Goal: Task Accomplishment & Management: Complete application form

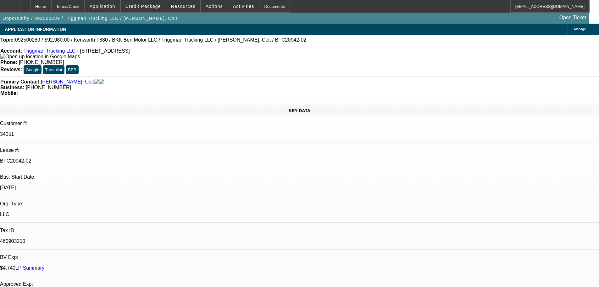
select select "0"
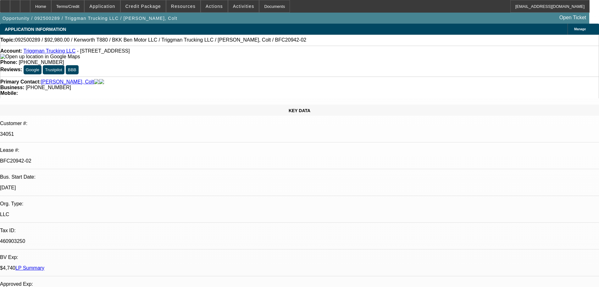
select select "0"
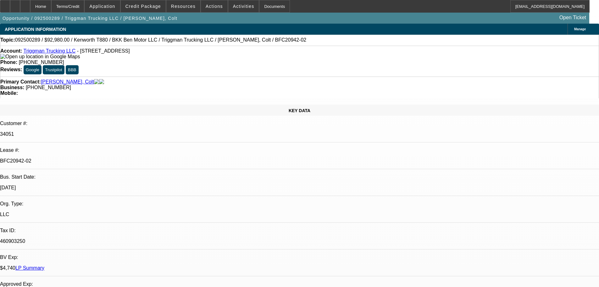
select select "0"
select select "0.1"
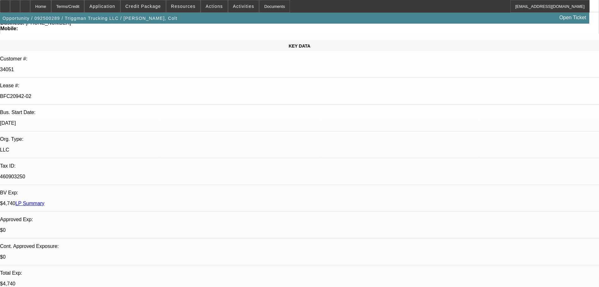
scroll to position [189, 0]
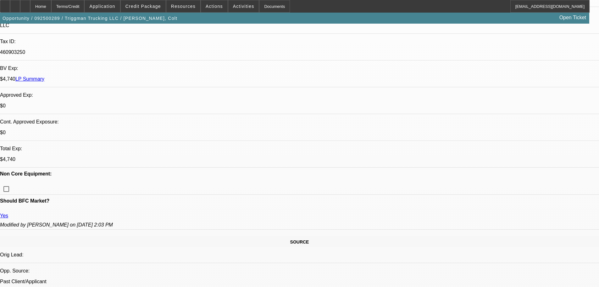
select select "1"
select select "2"
select select "6"
select select "1"
select select "2"
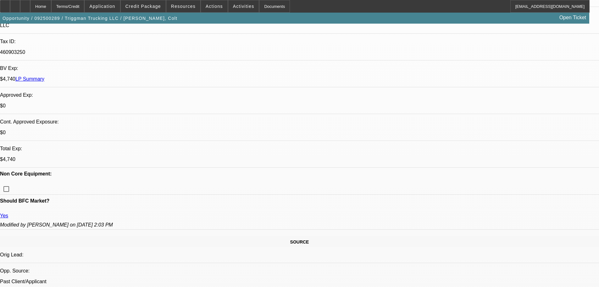
select select "6"
select select "1"
select select "2"
select select "6"
select select "1"
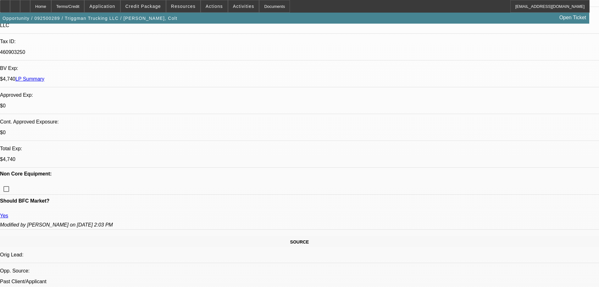
select select "2"
select select "4"
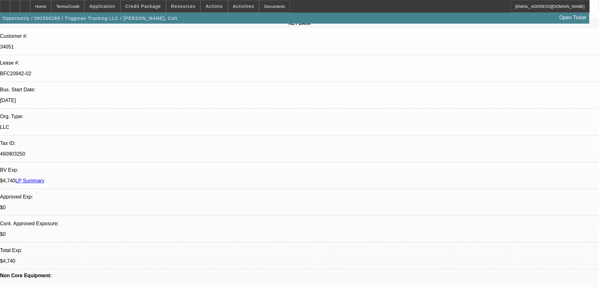
scroll to position [0, 0]
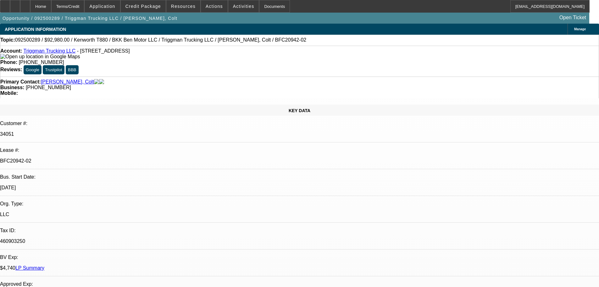
click at [44, 265] on link "LP Summary" at bounding box center [29, 267] width 29 height 5
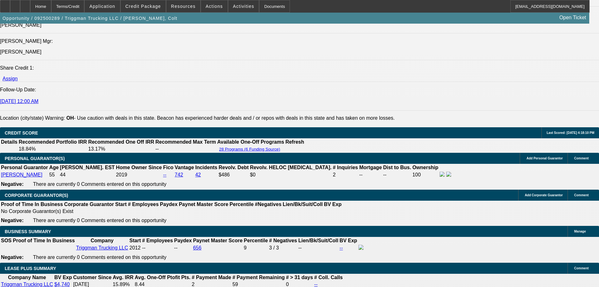
scroll to position [786, 0]
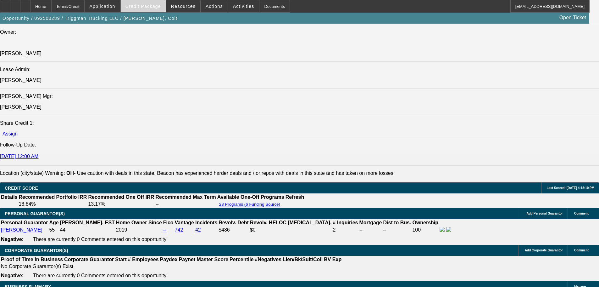
click at [153, 6] on span "Credit Package" at bounding box center [144, 6] width 36 height 5
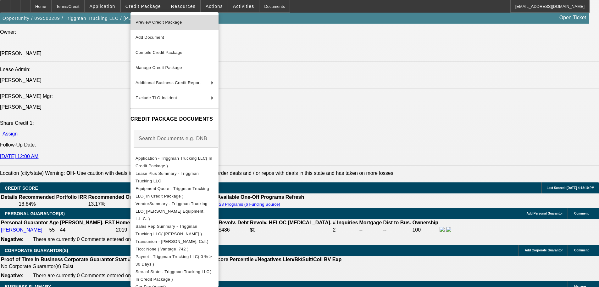
click at [157, 23] on span "Preview Credit Package" at bounding box center [159, 22] width 47 height 5
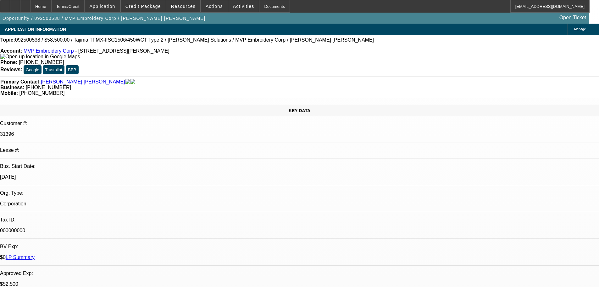
select select "0.1"
select select "2"
select select "0"
select select "6"
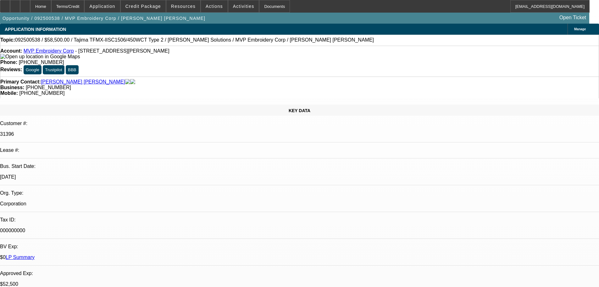
select select "0"
select select "2"
select select "0"
select select "6"
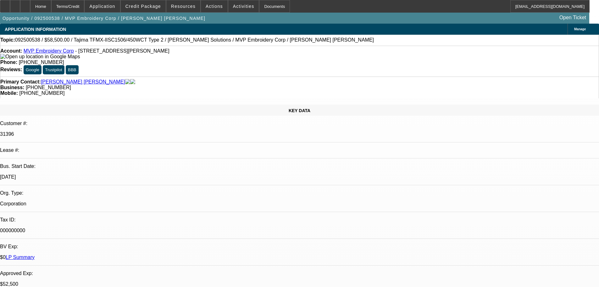
select select "0"
select select "2"
select select "0"
select select "6"
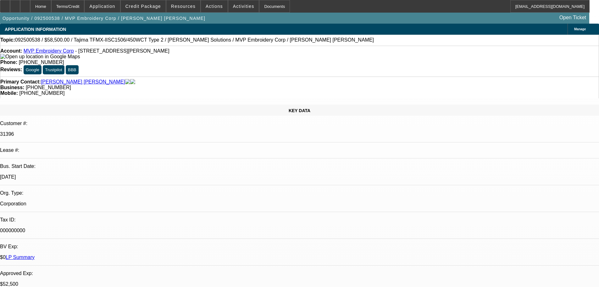
select select "0"
select select "2"
select select "0"
select select "6"
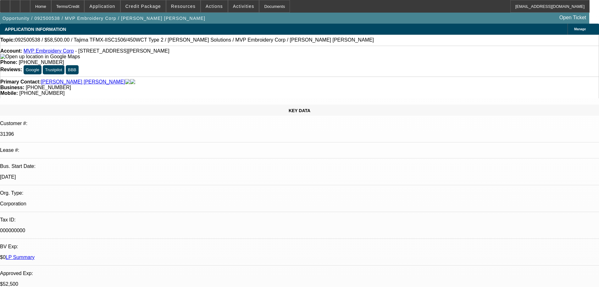
scroll to position [157, 0]
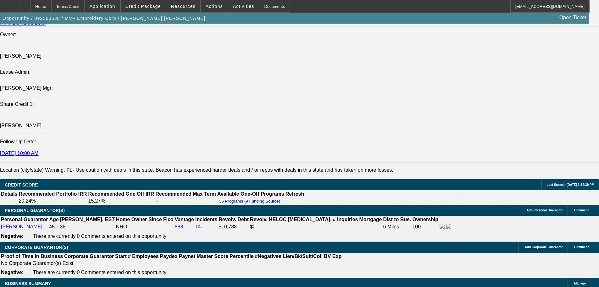
scroll to position [782, 0]
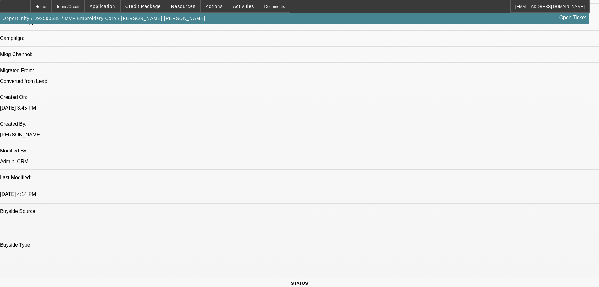
scroll to position [530, 0]
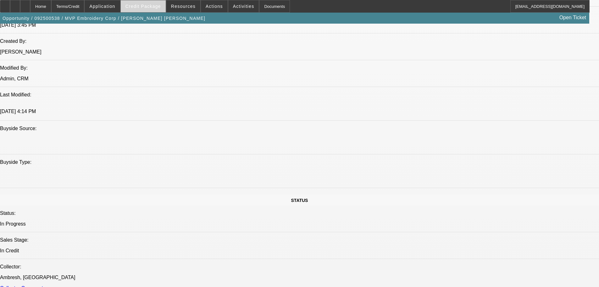
click at [151, 7] on span "Credit Package" at bounding box center [144, 6] width 36 height 5
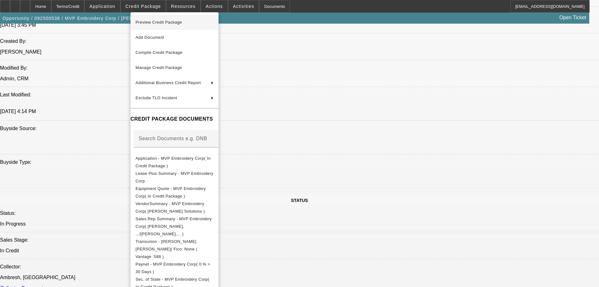
click at [153, 23] on span "Preview Credit Package" at bounding box center [159, 22] width 47 height 5
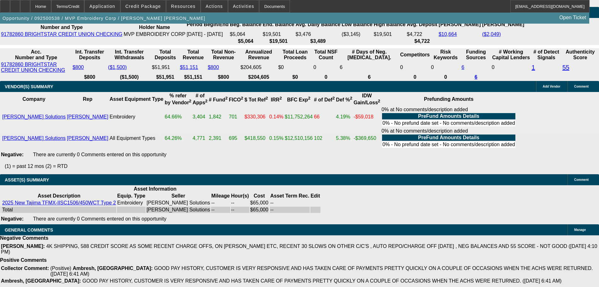
scroll to position [1285, 0]
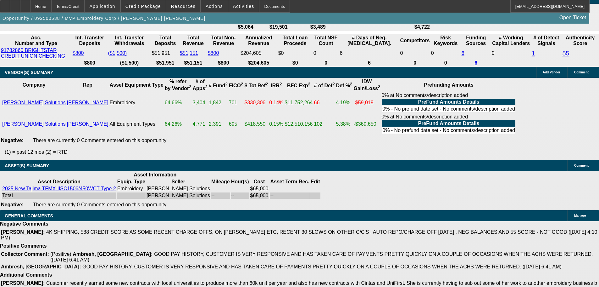
select select "5"
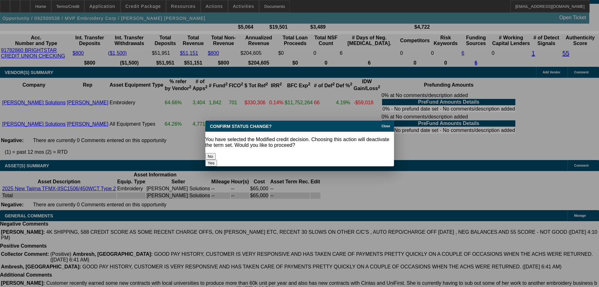
scroll to position [0, 0]
click at [217, 159] on button "Yes" at bounding box center [211, 162] width 12 height 7
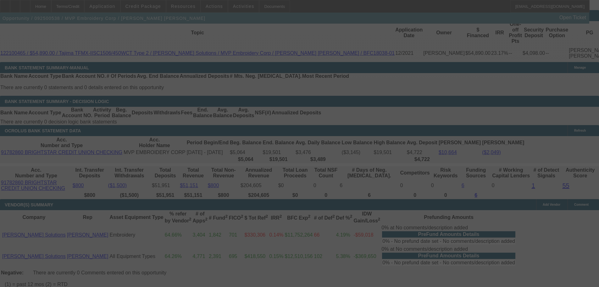
scroll to position [1097, 0]
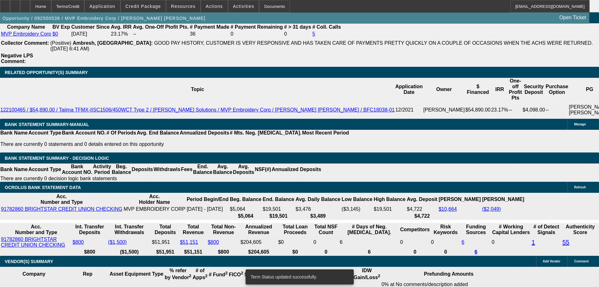
select select "0.1"
select select "2"
select select "0"
select select "6"
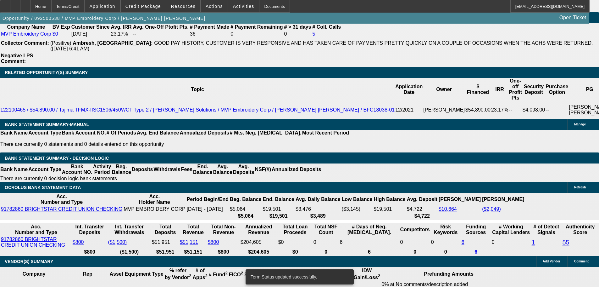
select select "0.1"
select select "2"
select select "0"
select select "6"
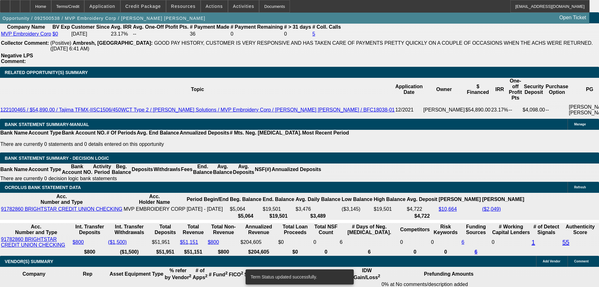
select select "0"
select select "2"
select select "0"
select select "6"
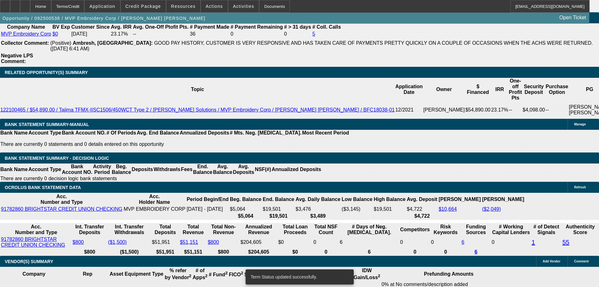
select select "0"
select select "2"
select select "0"
select select "6"
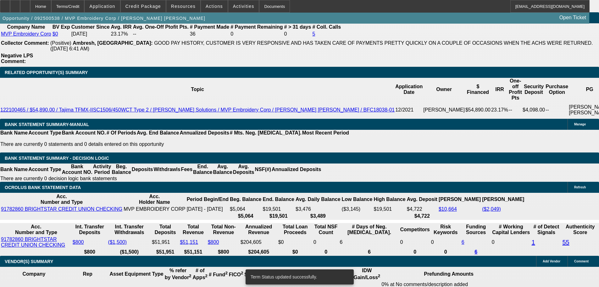
scroll to position [1086, 0]
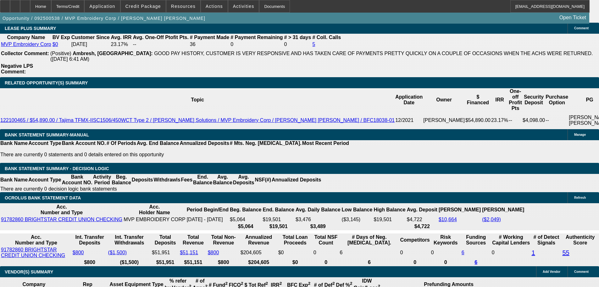
drag, startPoint x: 114, startPoint y: 92, endPoint x: 139, endPoint y: 95, distance: 25.7
type input "$9,000.00"
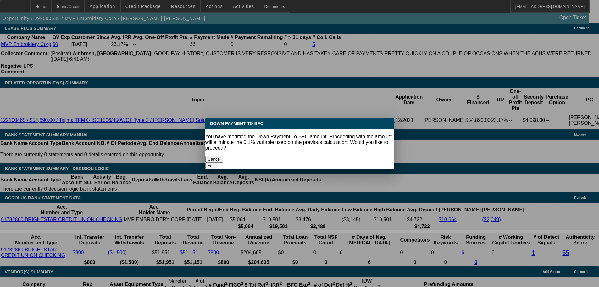
scroll to position [0, 0]
click at [217, 162] on button "Yes" at bounding box center [211, 165] width 12 height 7
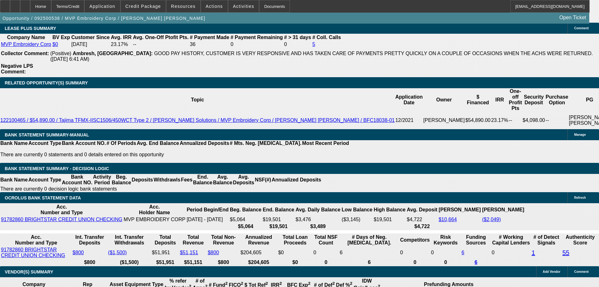
select select "0"
type input "UNKNOWN"
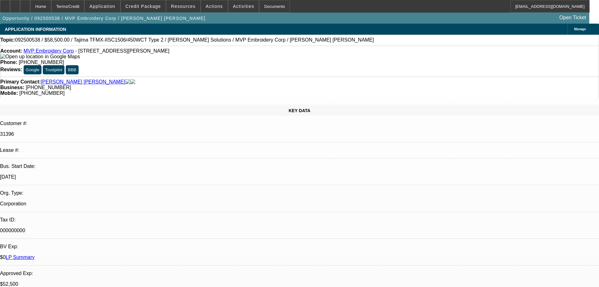
scroll to position [1086, 0]
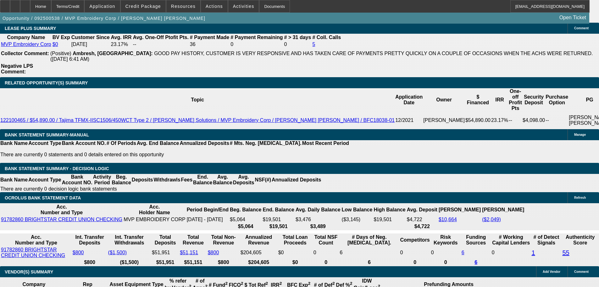
type input "$1,452.67"
type input "$2,905.34"
drag, startPoint x: 136, startPoint y: 141, endPoint x: 162, endPoint y: 145, distance: 26.8
type input "2"
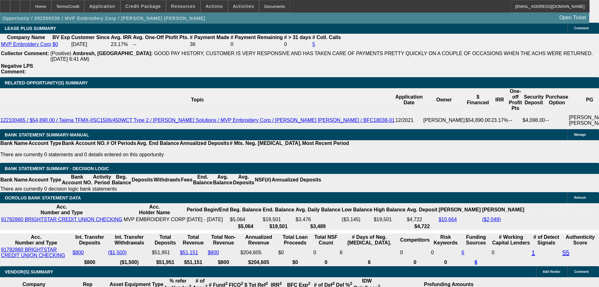
type input "$981.55"
type input "$1,963.10"
type input "20"
type input "$1,483.66"
type input "$2,967.32"
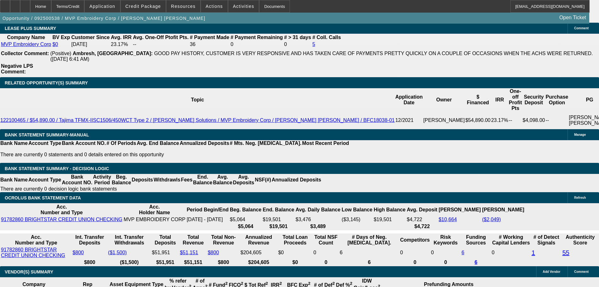
type input "20"
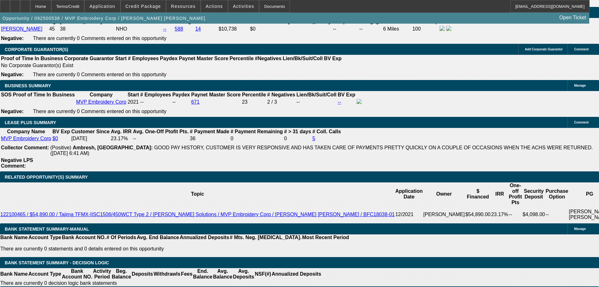
scroll to position [992, 0]
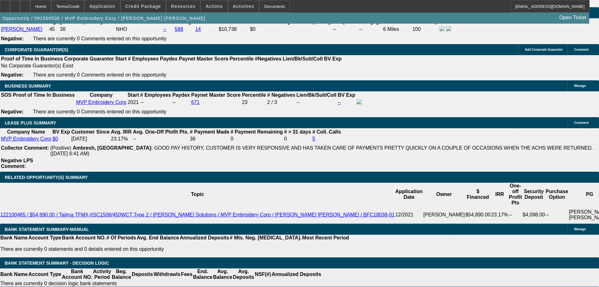
type input "$0.00"
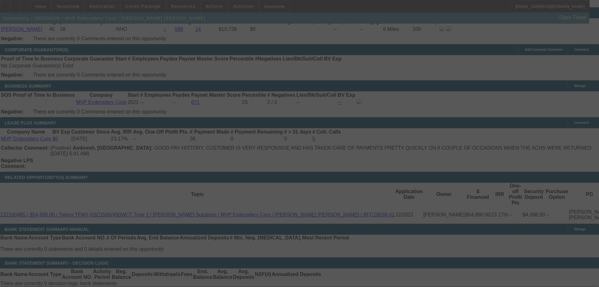
select select "0"
select select "2"
select select "0"
select select "6"
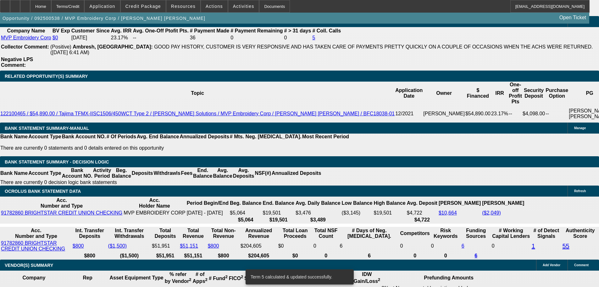
scroll to position [1086, 0]
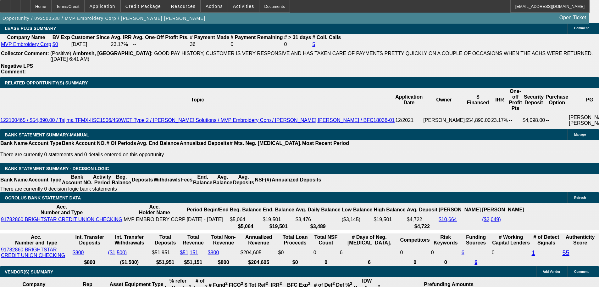
drag, startPoint x: 137, startPoint y: 139, endPoint x: 171, endPoint y: 145, distance: 34.5
type input "2"
type input "UNKNOWN"
type input "$981.55"
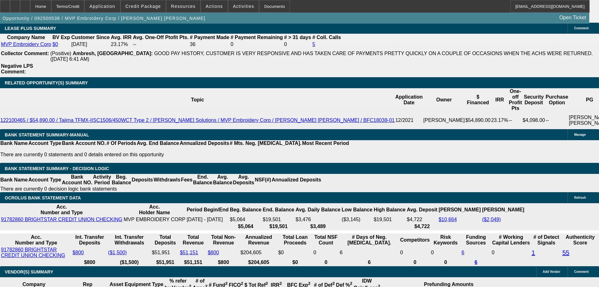
type input "$1,963.10"
type input "20"
type input "$1,483.66"
type input "$2,967.32"
type input "20.5"
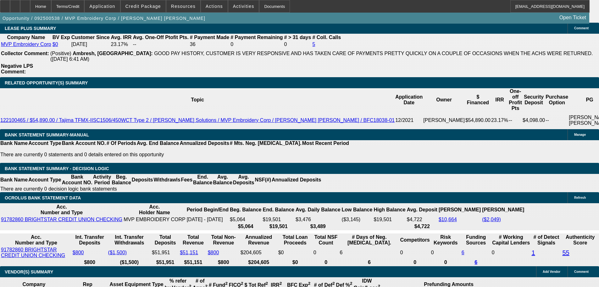
type input "$1,499.28"
type input "$2,998.56"
type input "20.5"
type input "0"
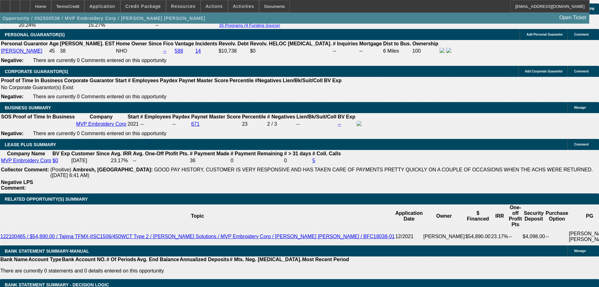
scroll to position [1055, 0]
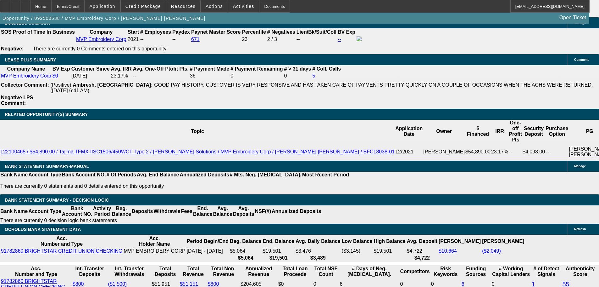
type input "1499.28"
type input "$0.00"
type input "149.28"
type input "$298.56"
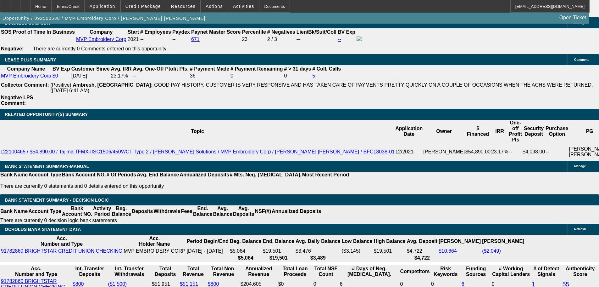
type input "1498.28"
type input "20.5"
type input "$2,996.56"
type input "$1,498.28"
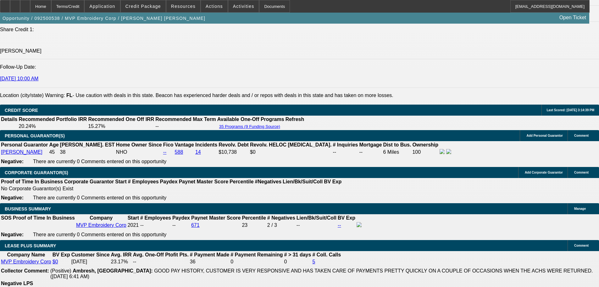
scroll to position [866, 0]
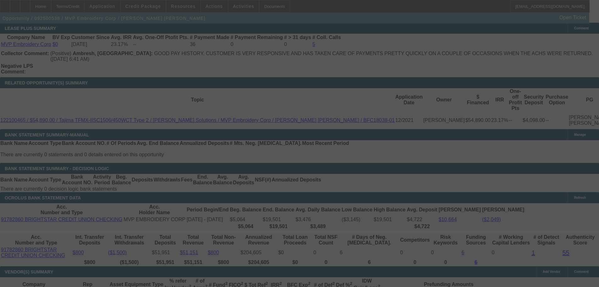
scroll to position [1181, 0]
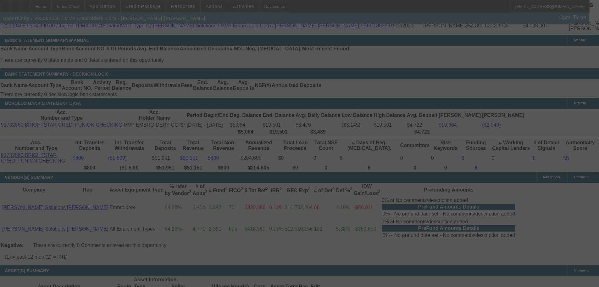
select select "0"
select select "2"
select select "0"
select select "6"
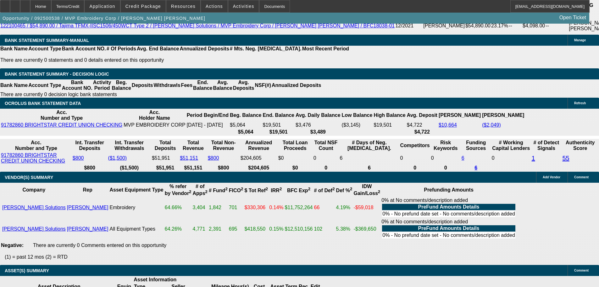
select select "3"
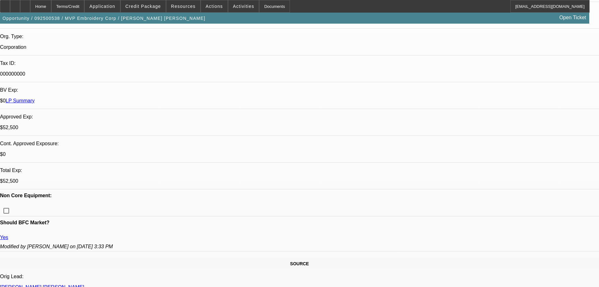
scroll to position [157, 0]
type textarea "I'LL MEET YOU IN THE MIDDLE- THX"
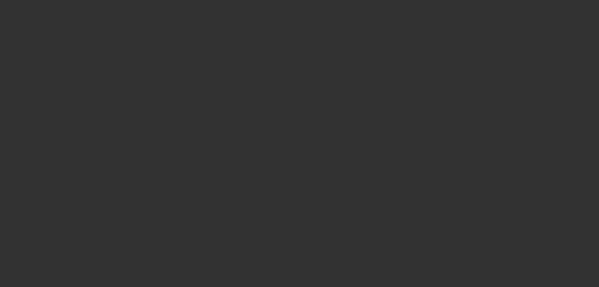
scroll to position [0, 0]
select select "0"
select select "2"
select select "0"
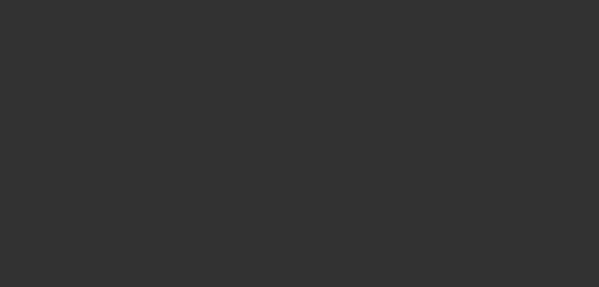
select select "6"
select select "0.1"
select select "2"
select select "0"
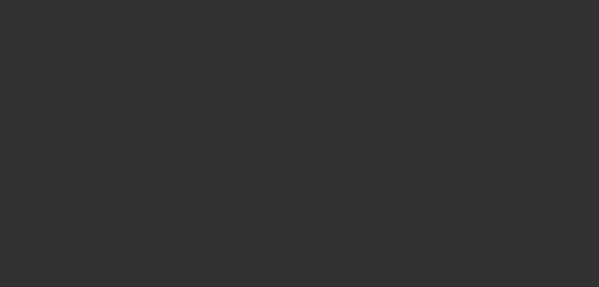
select select "6"
select select "0"
select select "2"
select select "0"
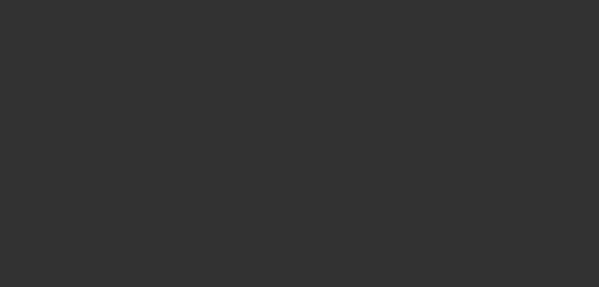
select select "6"
select select "0"
select select "2"
select select "0"
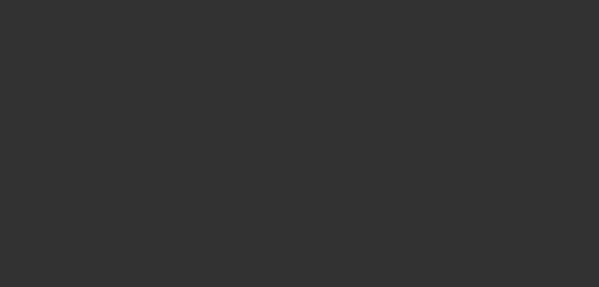
select select "6"
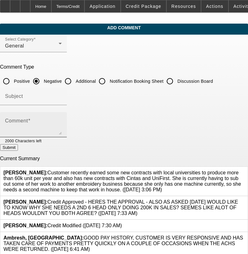
click at [28, 118] on mat-label "Comment" at bounding box center [16, 120] width 23 height 5
click at [36, 120] on textarea "Comment" at bounding box center [33, 127] width 57 height 15
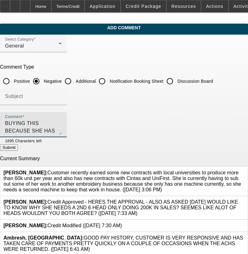
type textarea "BUYING THIS BECAUSE SHE HAS NEW CONTRACTS IS SCARY AS THOSE CONTRACT CAN GO AWA…"
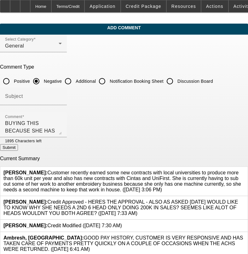
click at [18, 149] on button "Submit" at bounding box center [9, 147] width 18 height 7
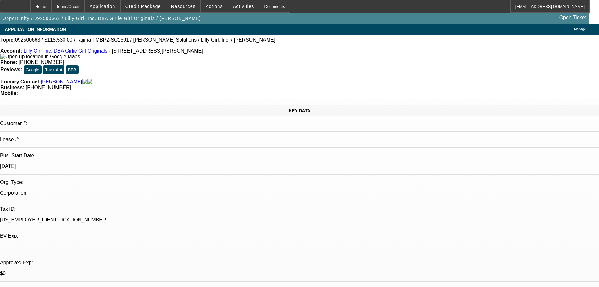
select select "0"
select select "2"
select select "0"
select select "6"
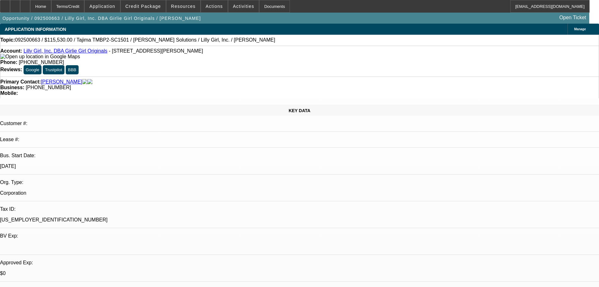
select select "0"
select select "2"
select select "0"
select select "6"
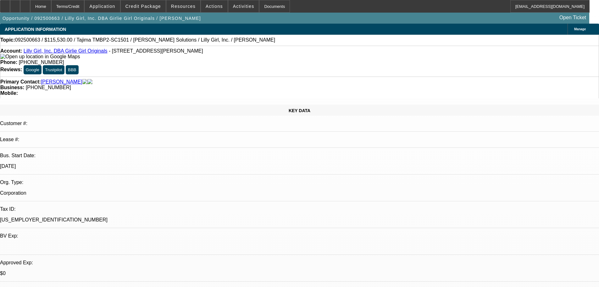
select select "0"
select select "2"
select select "0"
select select "6"
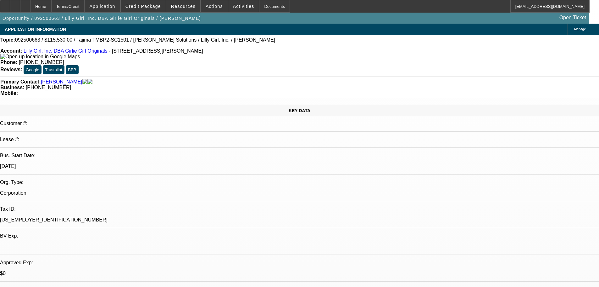
select select "0"
select select "2"
select select "0"
select select "6"
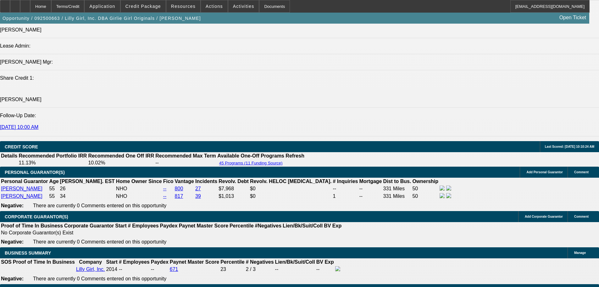
scroll to position [789, 0]
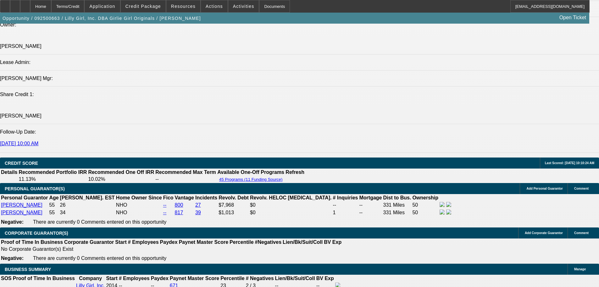
select select "0"
select select "2"
select select "0"
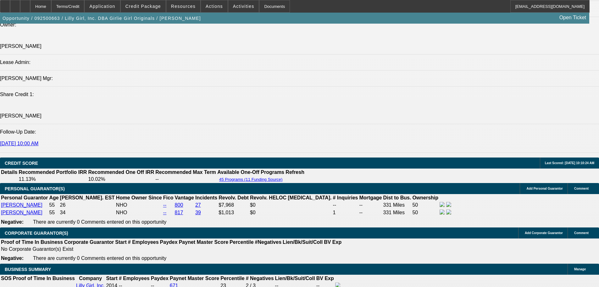
select select "6"
select select "0"
select select "2"
select select "0"
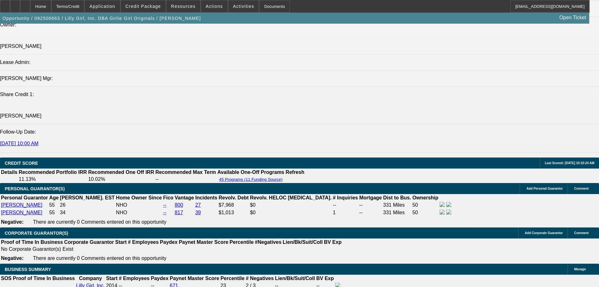
select select "6"
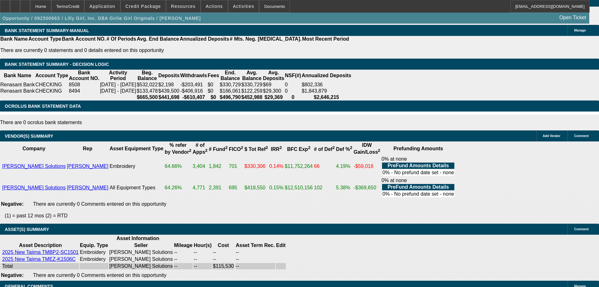
scroll to position [1103, 0]
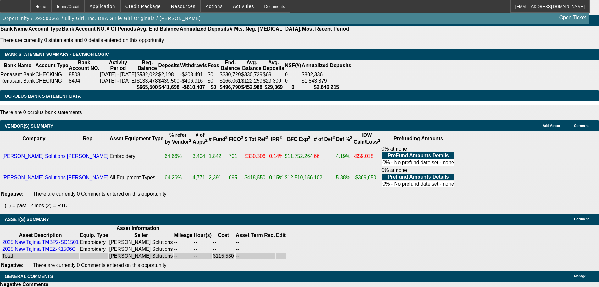
select select "6"
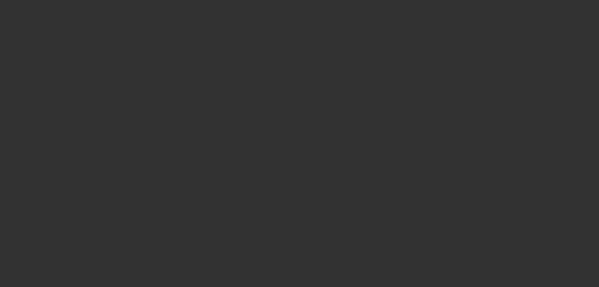
scroll to position [0, 0]
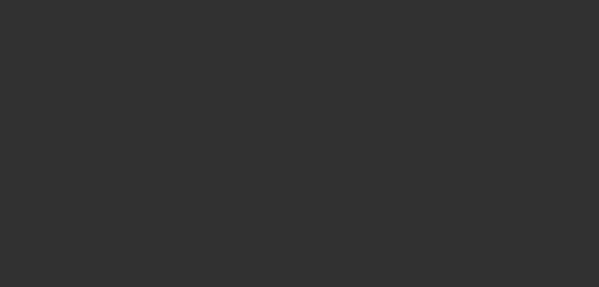
select select "0"
select select "2"
select select "0"
select select "6"
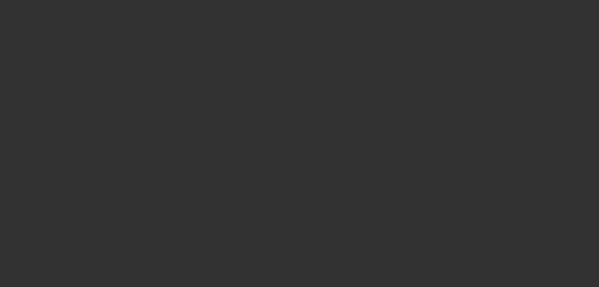
select select "0"
select select "2"
select select "0"
select select "6"
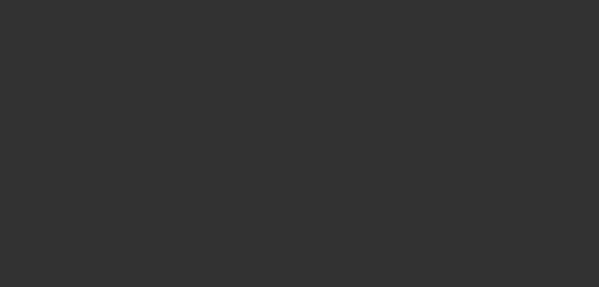
select select "0"
select select "2"
select select "0"
select select "6"
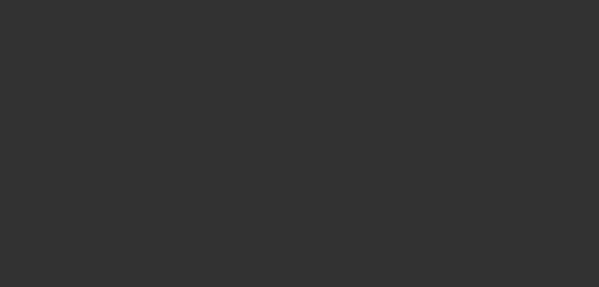
select select "0"
select select "2"
select select "0"
select select "6"
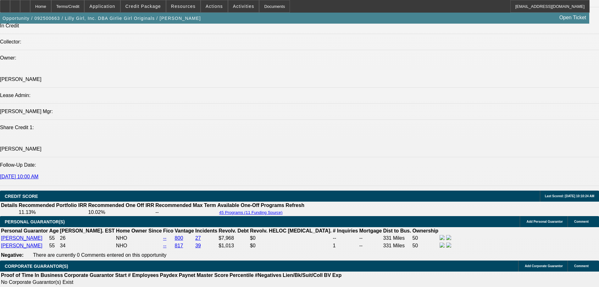
scroll to position [755, 0]
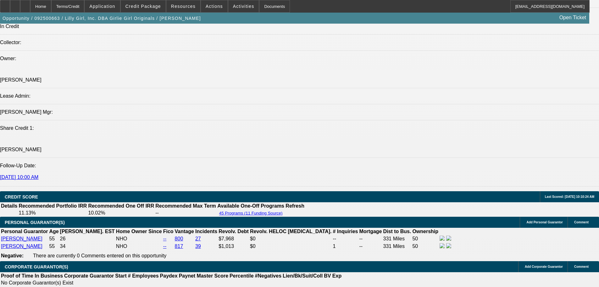
select select "0"
select select "2"
select select "0"
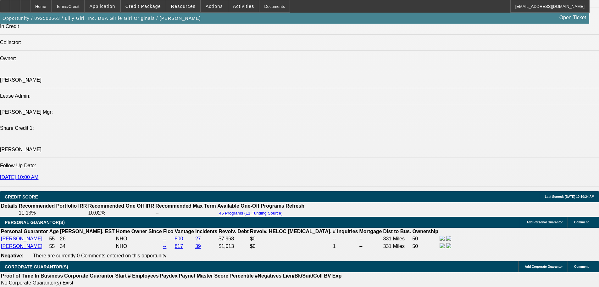
select select "6"
select select "0"
select select "2"
select select "0"
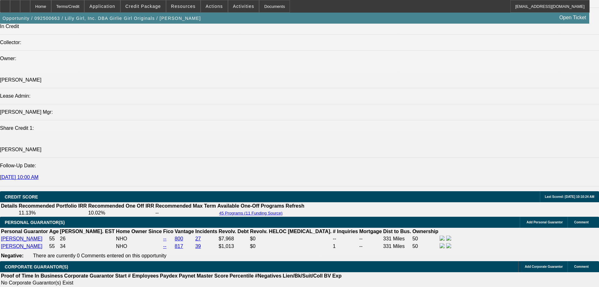
select select "6"
select select "0"
select select "2"
select select "0"
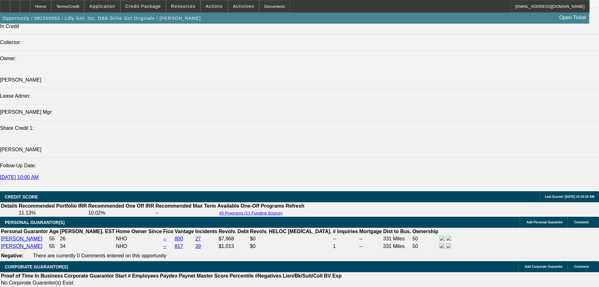
select select "6"
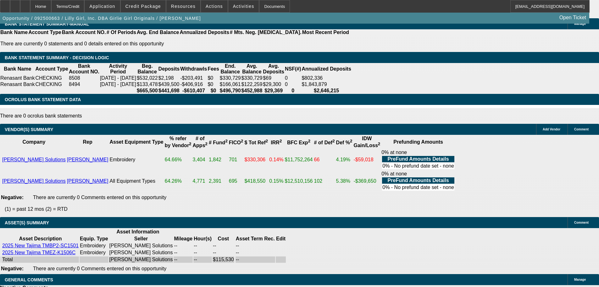
scroll to position [1101, 0]
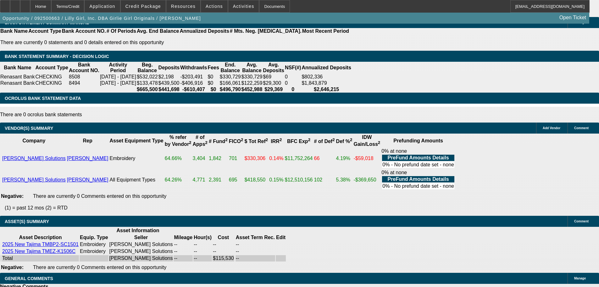
select select "6"
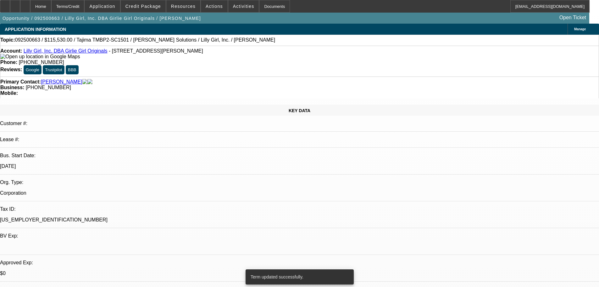
select select "0"
select select "2"
select select "0"
select select "6"
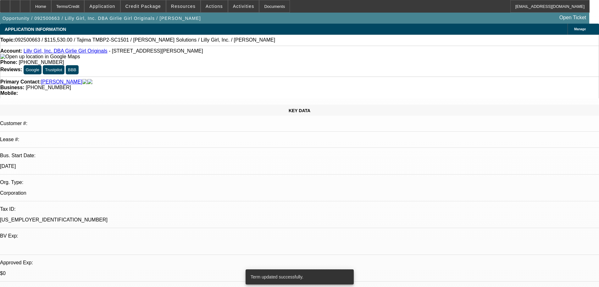
select select "0"
select select "2"
select select "0"
select select "6"
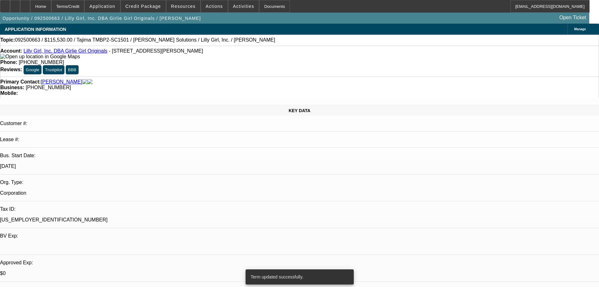
select select "0"
select select "2"
select select "0"
select select "6"
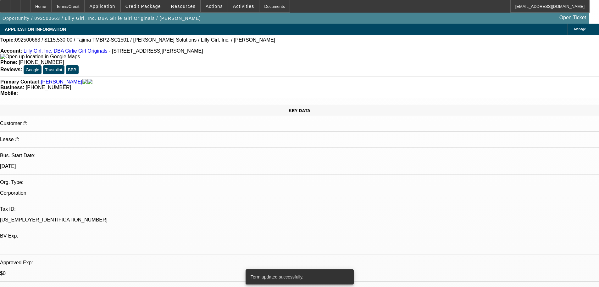
select select "0"
select select "2"
select select "0"
select select "6"
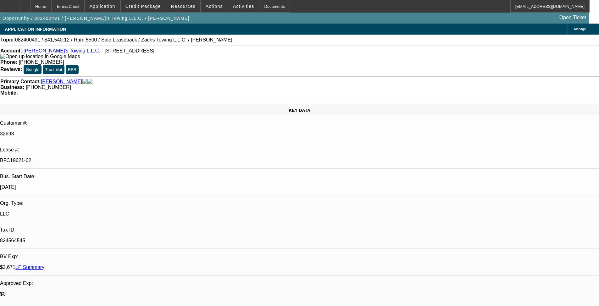
select select "0"
select select "2"
select select "0.1"
select select "4"
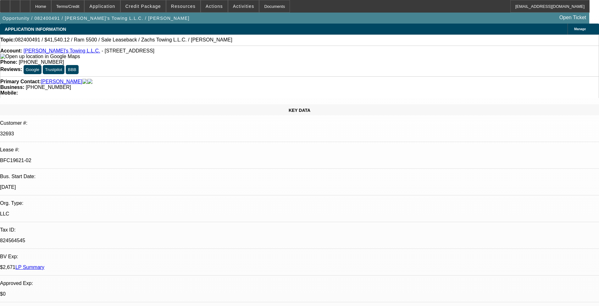
select select "0"
select select "2"
select select "0.1"
select select "4"
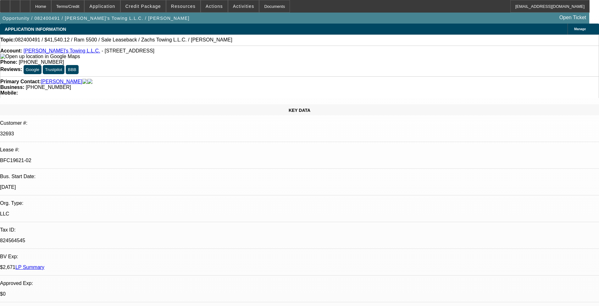
select select "0"
select select "2"
select select "0.1"
select select "4"
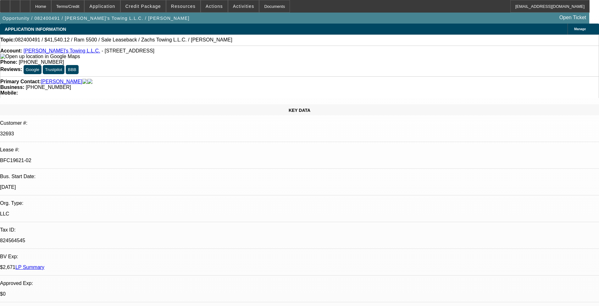
select select "0"
select select "2"
select select "0"
select select "6"
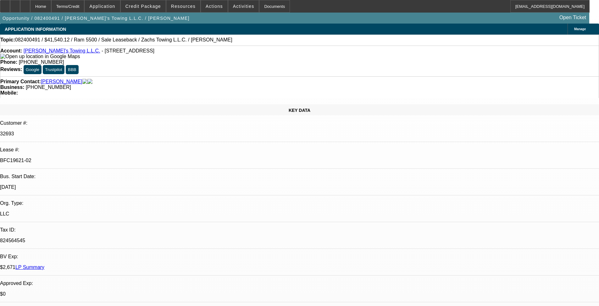
scroll to position [881, 0]
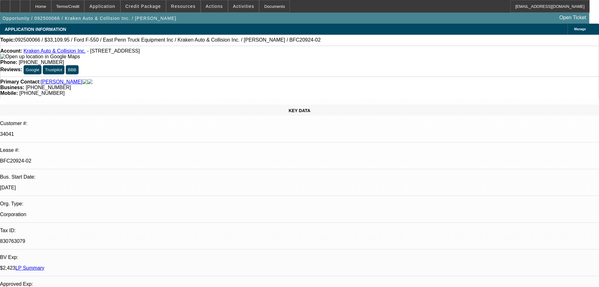
select select "0"
select select "0.1"
select select "4"
select select "0"
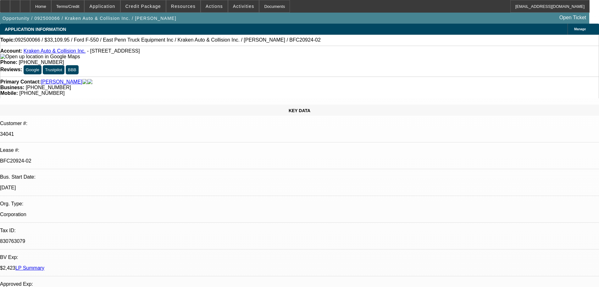
select select "0"
select select "0.1"
select select "4"
select select "0"
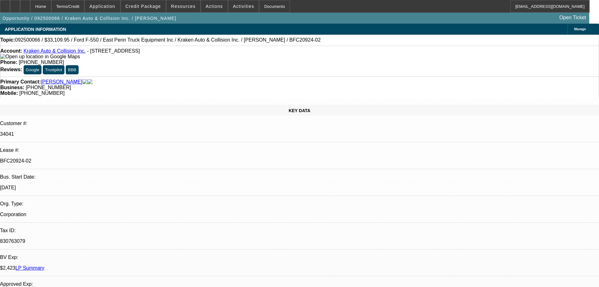
select select "0.1"
select select "4"
select select "0"
select select "0.1"
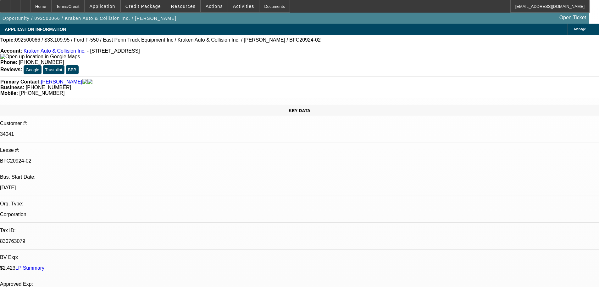
select select "4"
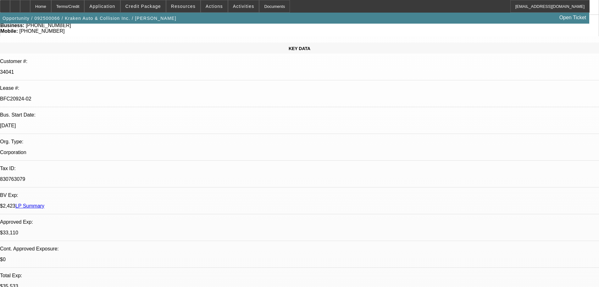
scroll to position [220, 0]
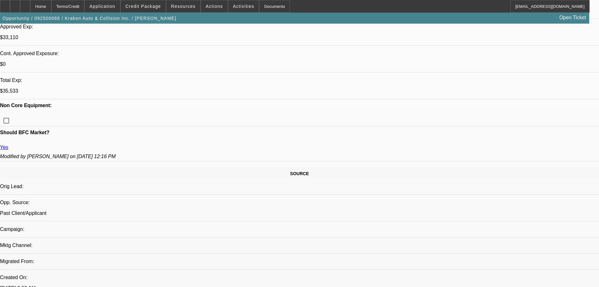
scroll to position [346, 0]
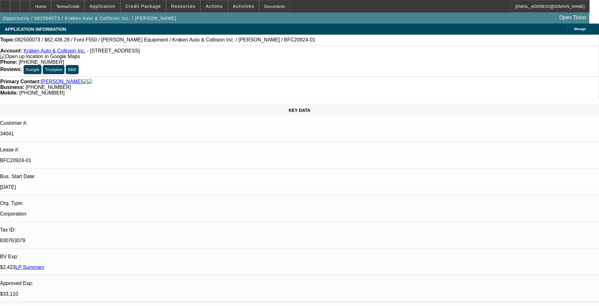
select select "0"
select select "3"
select select "0.1"
select select "4"
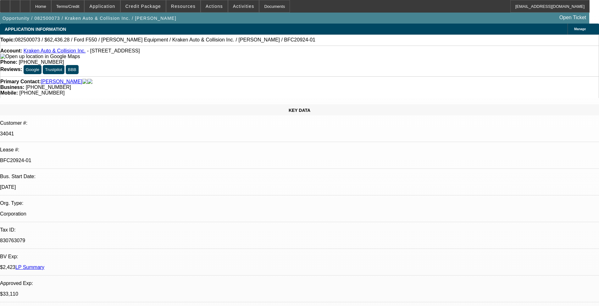
select select "0"
select select "0.1"
select select "4"
select select "0"
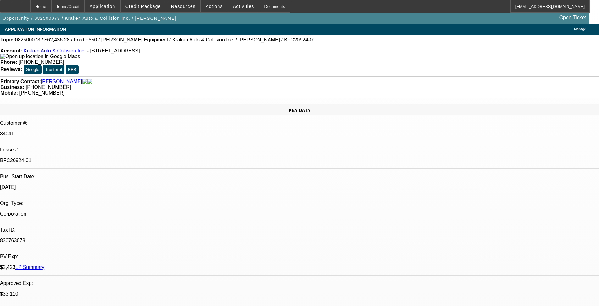
select select "0"
select select "0.1"
select select "4"
select select "0"
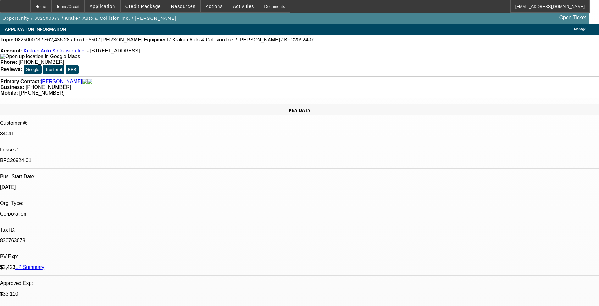
select select "0.1"
select select "4"
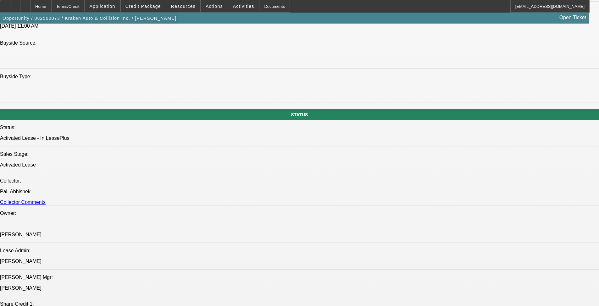
scroll to position [602, 0]
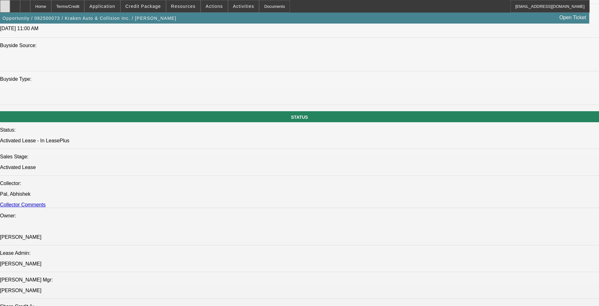
click at [5, 4] on icon at bounding box center [5, 4] width 0 height 0
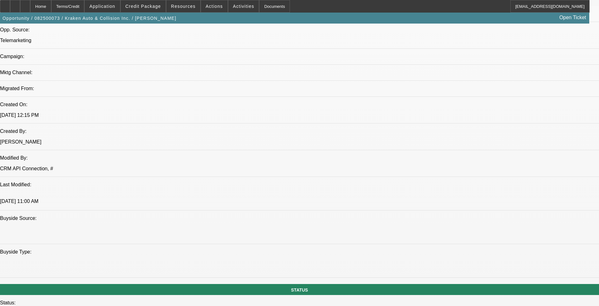
scroll to position [440, 0]
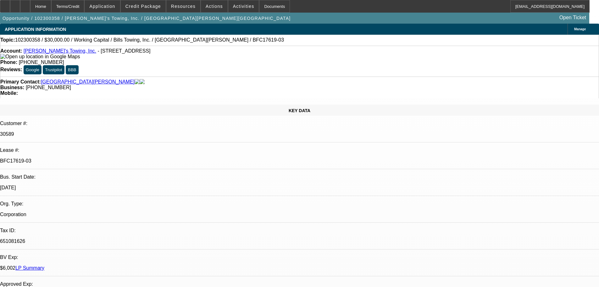
select select "0"
select select "2"
select select "0"
select select "6"
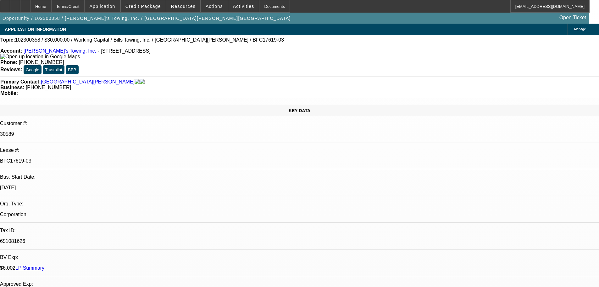
select select "0"
select select "2"
select select "0"
select select "6"
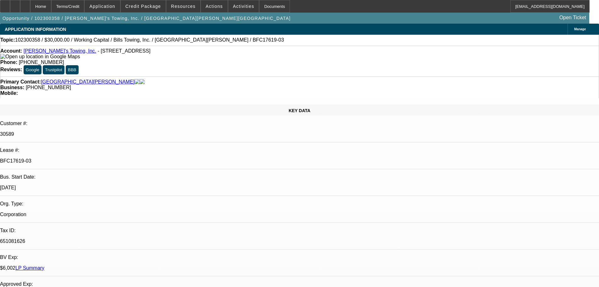
select select "0"
select select "2"
select select "0"
select select "6"
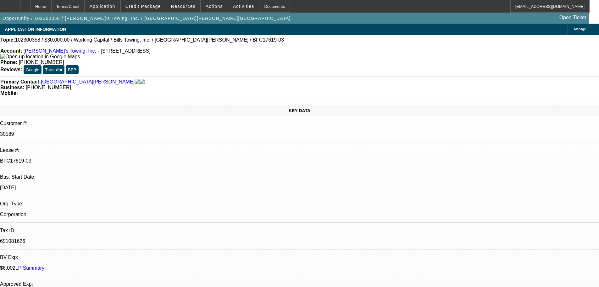
select select "0"
select select "2"
select select "0"
select select "6"
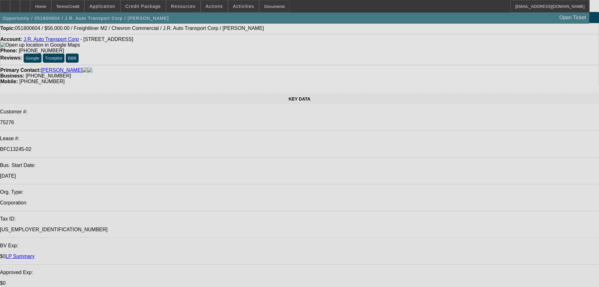
select select "0"
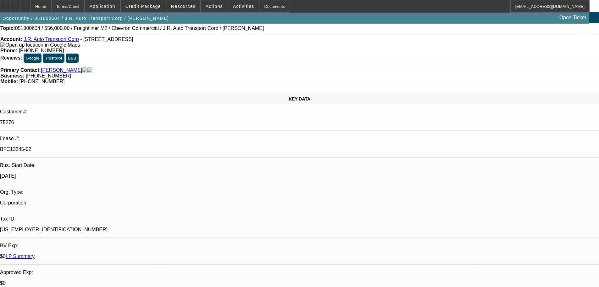
select select "2"
select select "0.1"
select select "5"
select select "0"
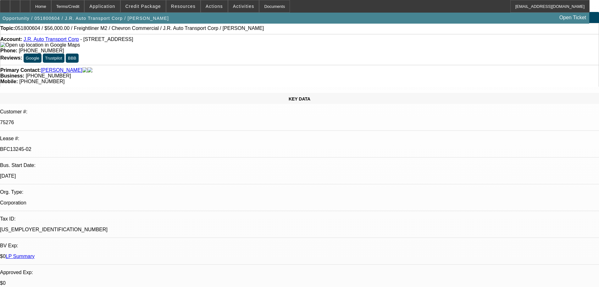
select select "2"
select select "0.1"
select select "5"
select select "0"
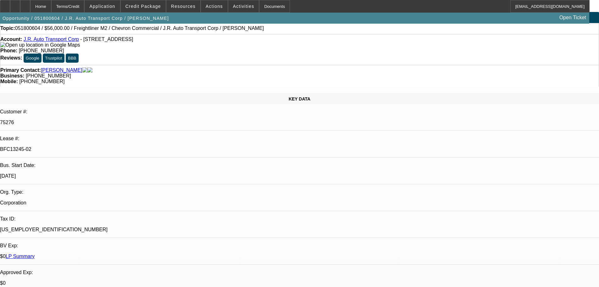
select select "2"
select select "0.1"
select select "5"
select select "0"
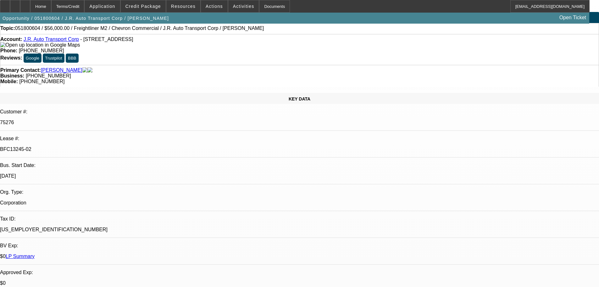
select select "2"
select select "0.1"
select select "5"
